Goal: Information Seeking & Learning: Learn about a topic

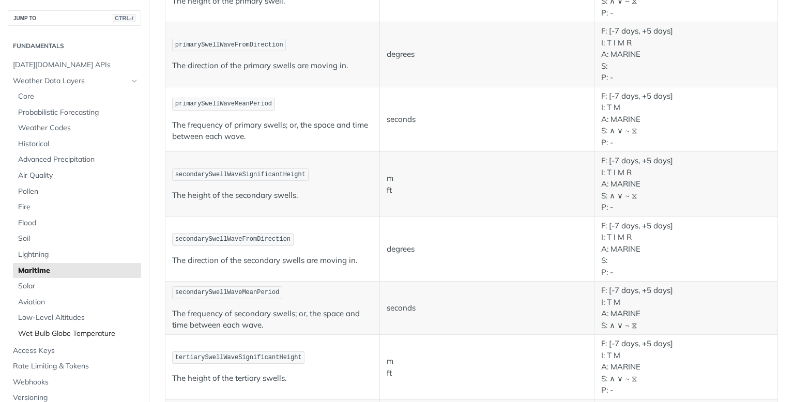
scroll to position [362, 0]
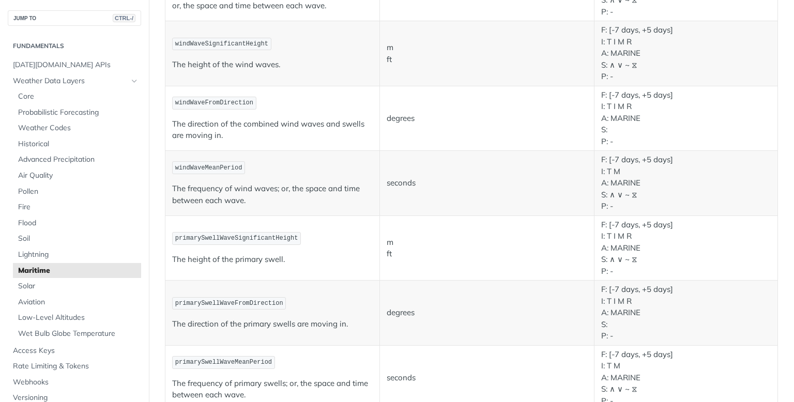
click at [35, 267] on span "Maritime" at bounding box center [78, 271] width 120 height 10
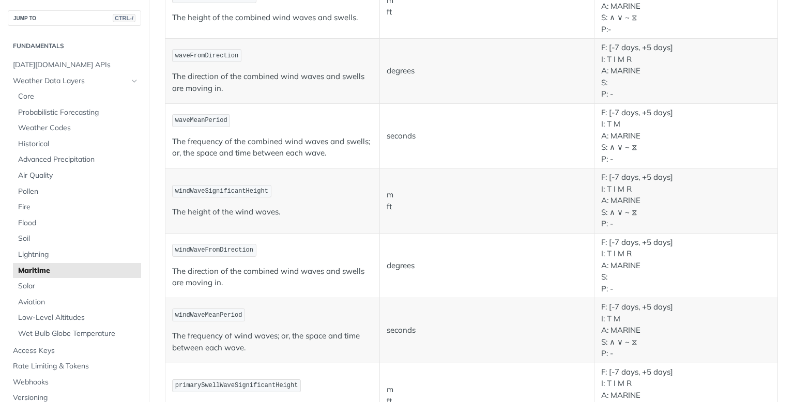
scroll to position [201, 0]
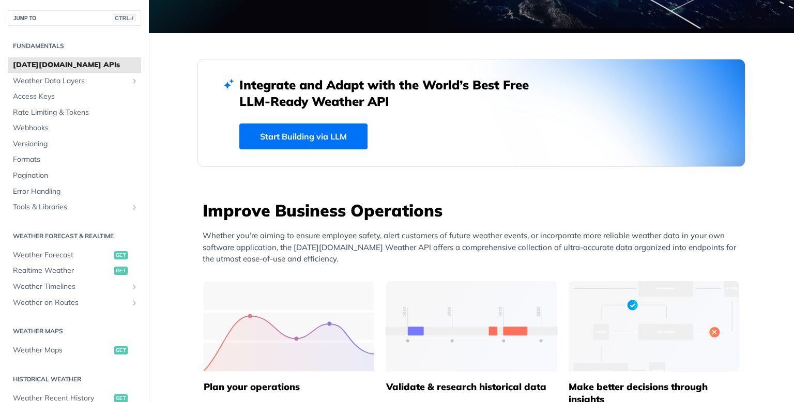
scroll to position [207, 0]
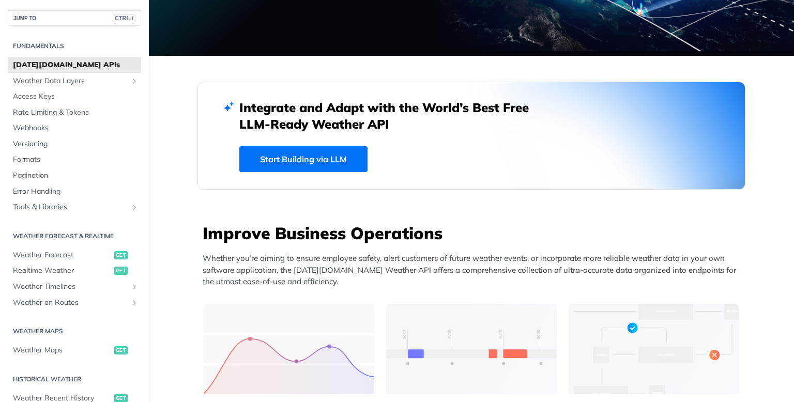
click at [307, 157] on link "Start Building via LLM" at bounding box center [303, 159] width 128 height 26
click at [74, 112] on span "Rate Limiting & Tokens" at bounding box center [76, 112] width 126 height 10
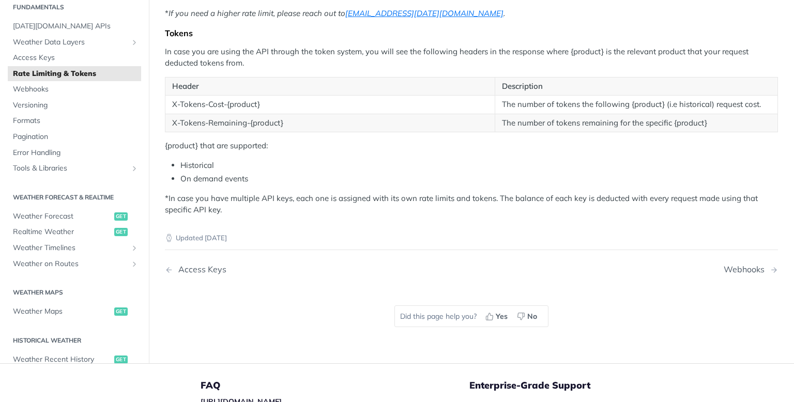
scroll to position [301, 0]
